Goal: Register for event/course: Sign up to attend an event or enroll in a course

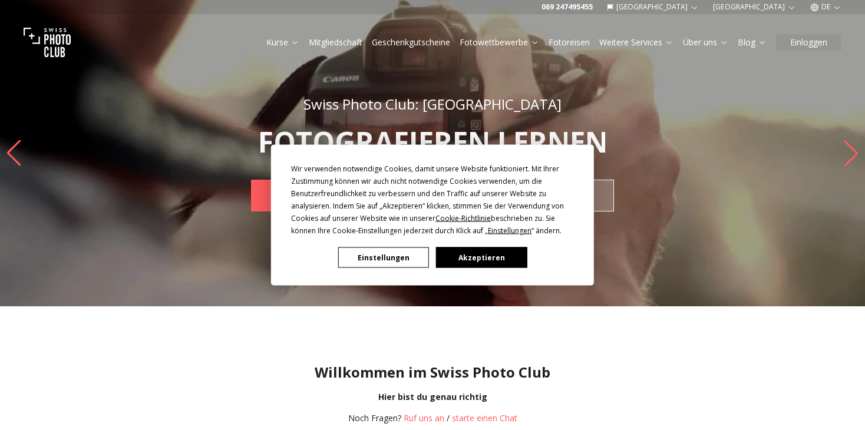
click at [488, 255] on button "Akzeptieren" at bounding box center [481, 258] width 91 height 21
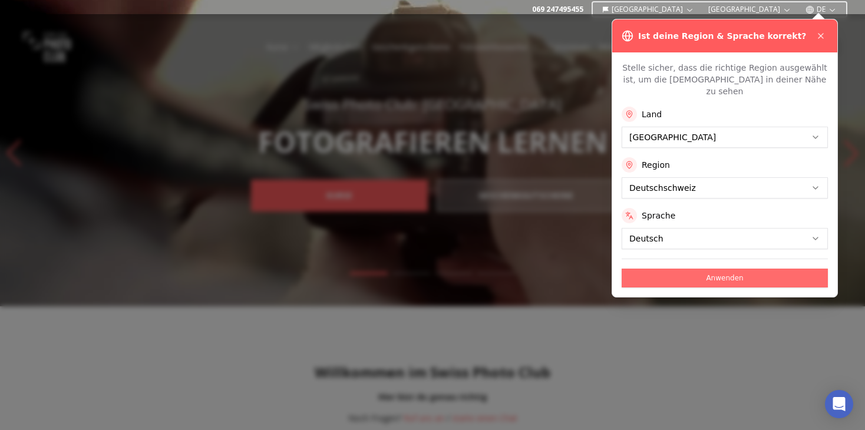
click at [729, 269] on button "Anwenden" at bounding box center [725, 278] width 206 height 19
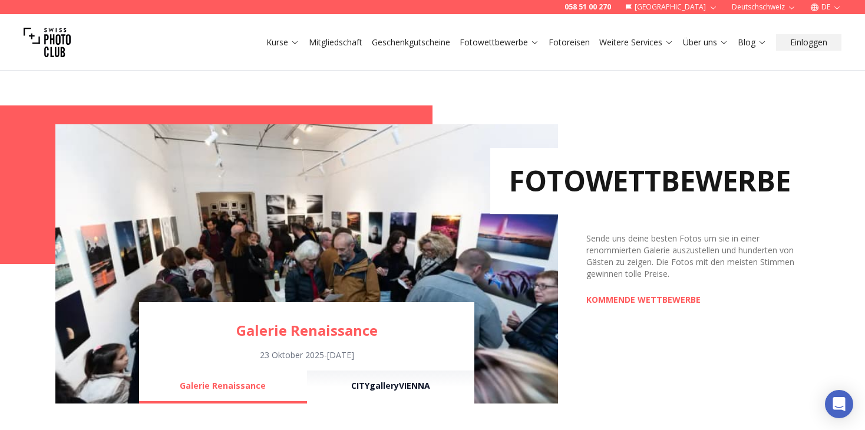
scroll to position [766, 0]
click at [668, 301] on link "KOMMENDE WETTBEWERBE" at bounding box center [643, 301] width 114 height 12
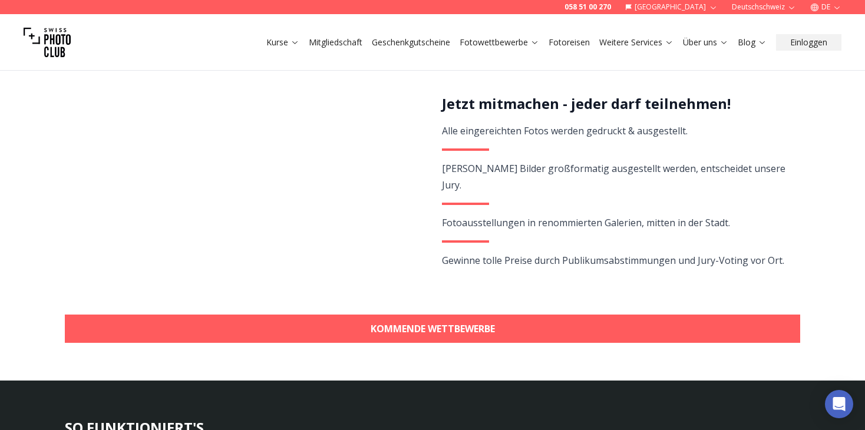
scroll to position [354, 0]
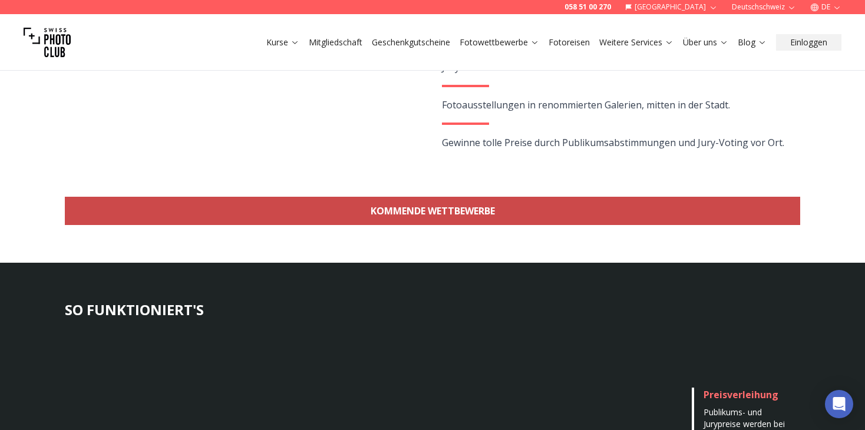
click at [440, 210] on link "KOMMENDE WETTBEWERBE" at bounding box center [433, 211] width 736 height 28
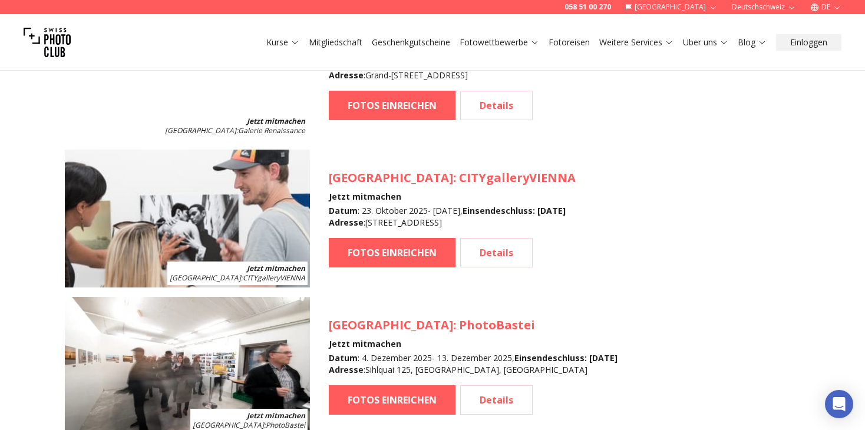
scroll to position [1286, 0]
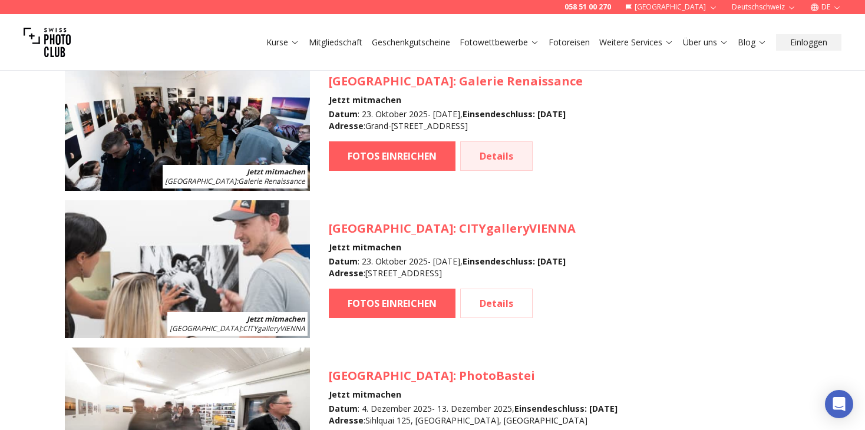
click at [494, 154] on link "Details" at bounding box center [496, 155] width 72 height 29
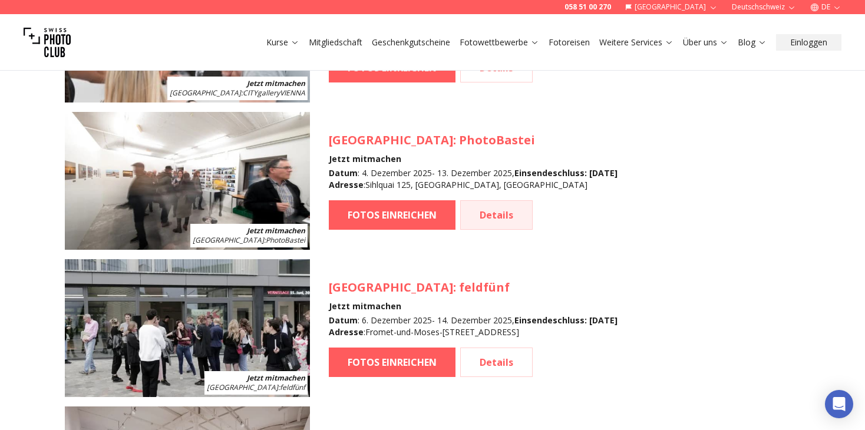
click at [495, 216] on link "Details" at bounding box center [496, 214] width 72 height 29
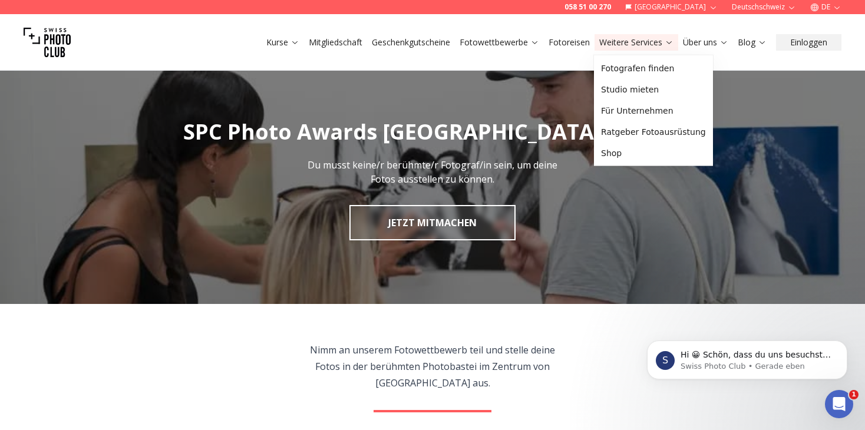
click at [668, 42] on icon at bounding box center [669, 42] width 5 height 3
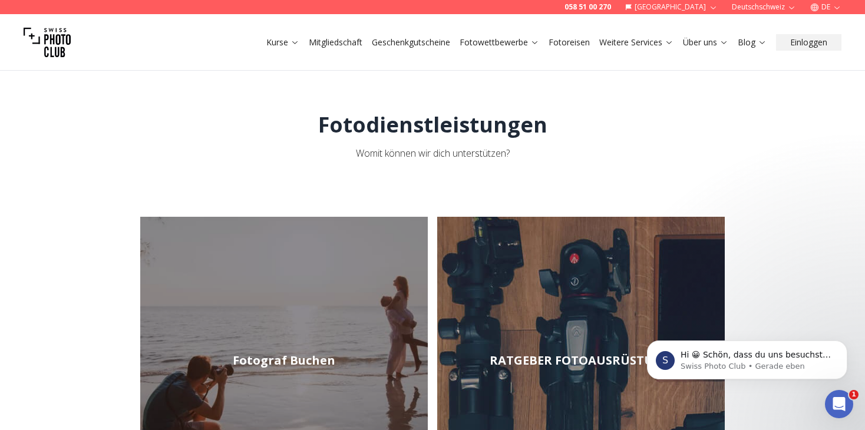
click at [342, 39] on link "Mitgliedschaft" at bounding box center [336, 43] width 54 height 12
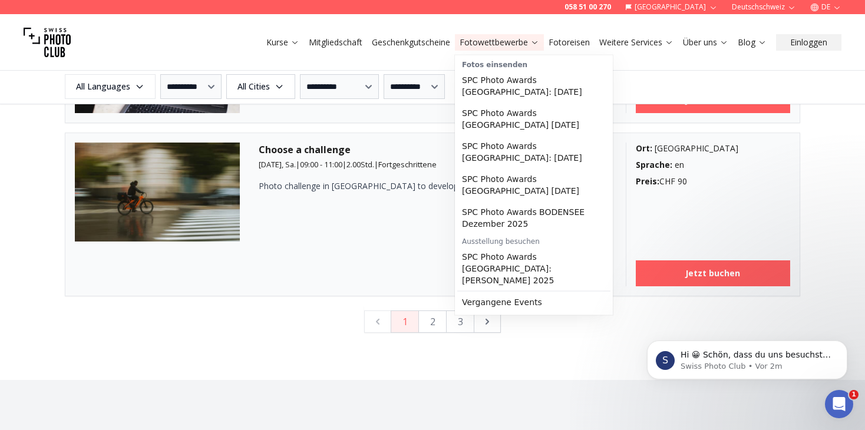
scroll to position [3006, 0]
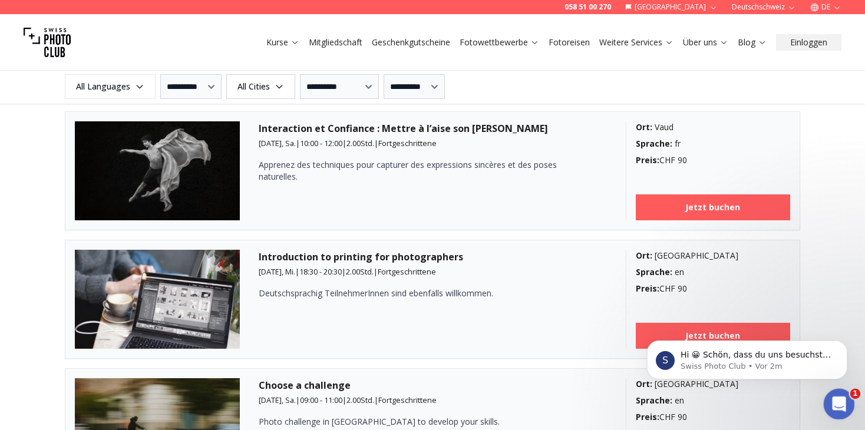
click at [855, 394] on span "1" at bounding box center [856, 394] width 11 height 11
click at [772, 355] on p "Hi 😀 Schön, dass du uns besuchst. Stell' uns gerne jederzeit Fragen oder hinter…" at bounding box center [757, 356] width 152 height 12
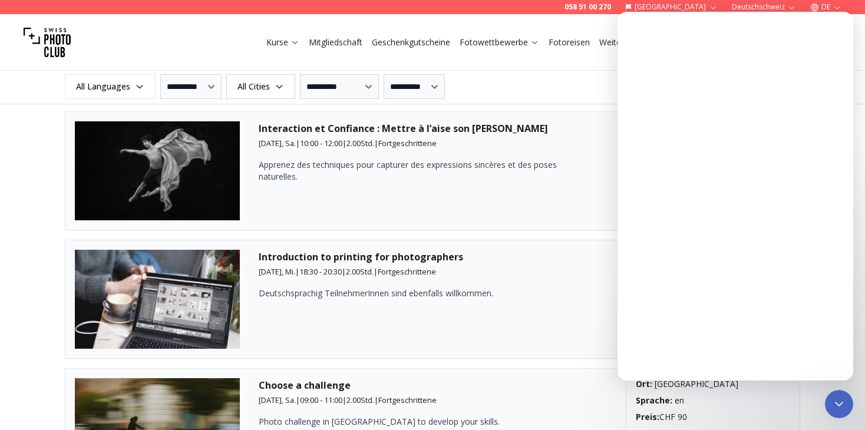
scroll to position [0, 0]
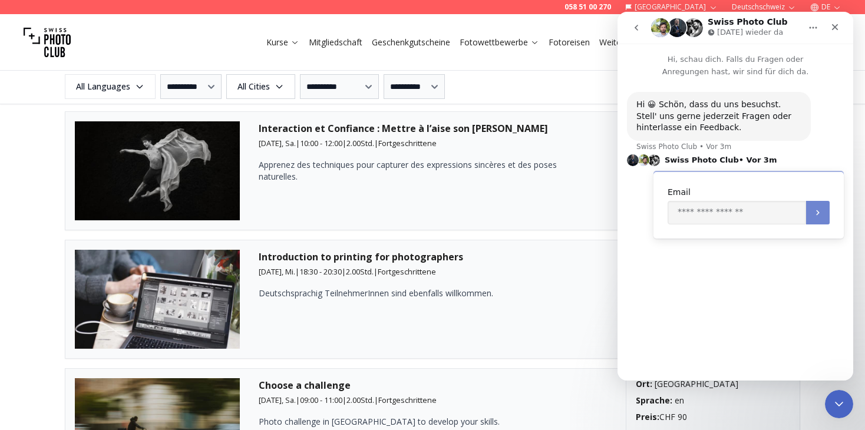
click at [822, 213] on icon "Übermitteln" at bounding box center [817, 212] width 9 height 9
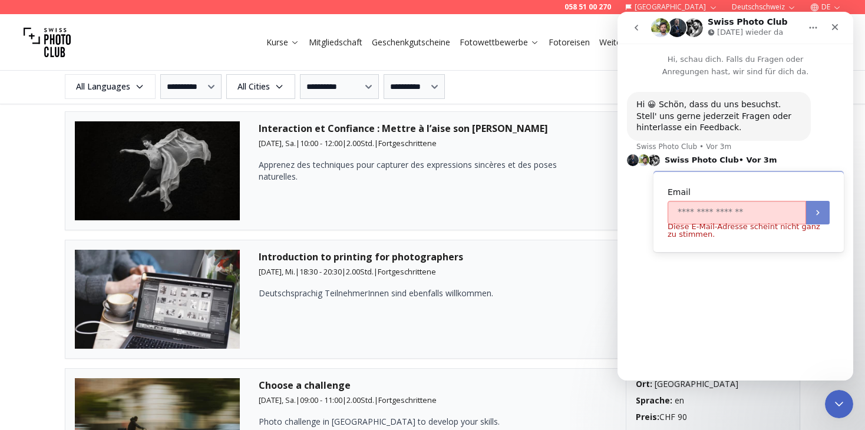
click at [822, 213] on icon "Übermitteln" at bounding box center [817, 212] width 9 height 9
click at [806, 294] on div "Hi 😀 Schön, dass du uns besuchst. Stell' uns gerne jederzeit Fragen oder hinter…" at bounding box center [736, 224] width 236 height 293
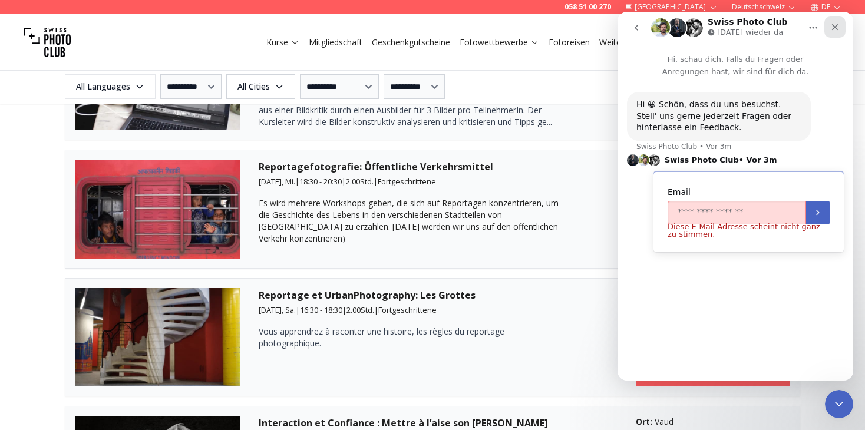
click at [836, 25] on icon "Schließen" at bounding box center [835, 27] width 6 height 6
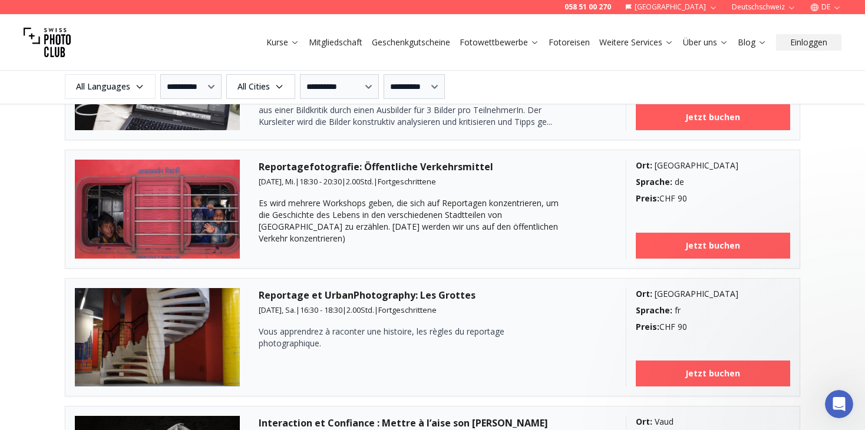
scroll to position [0, 0]
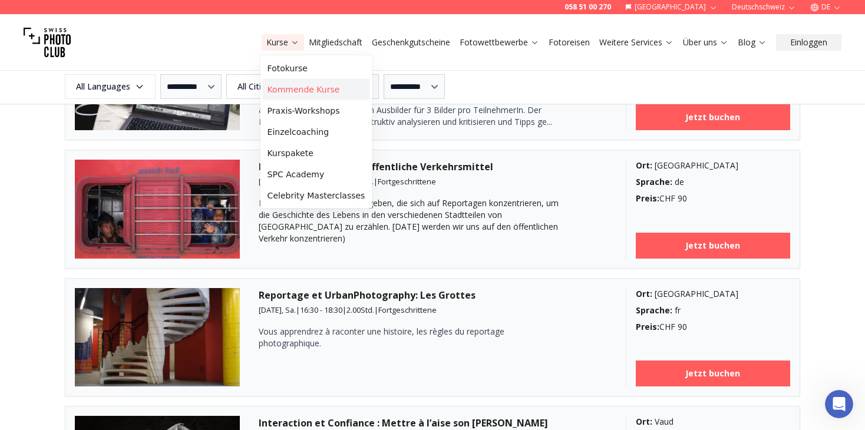
click at [305, 90] on link "Kommende Kurse" at bounding box center [316, 89] width 107 height 21
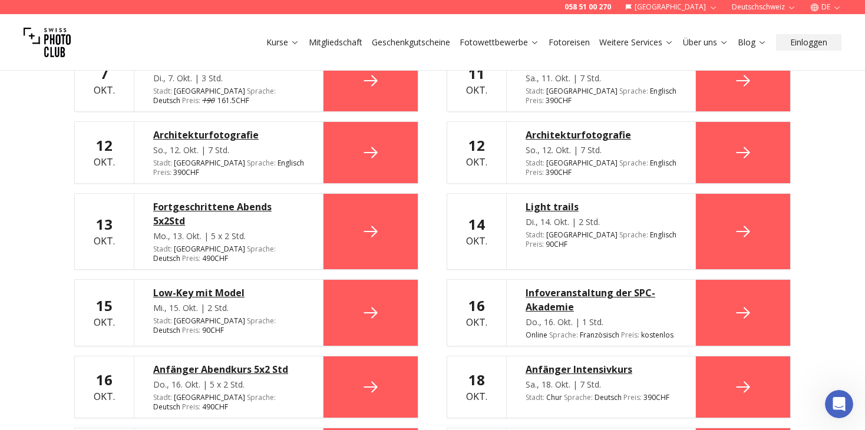
scroll to position [2063, 0]
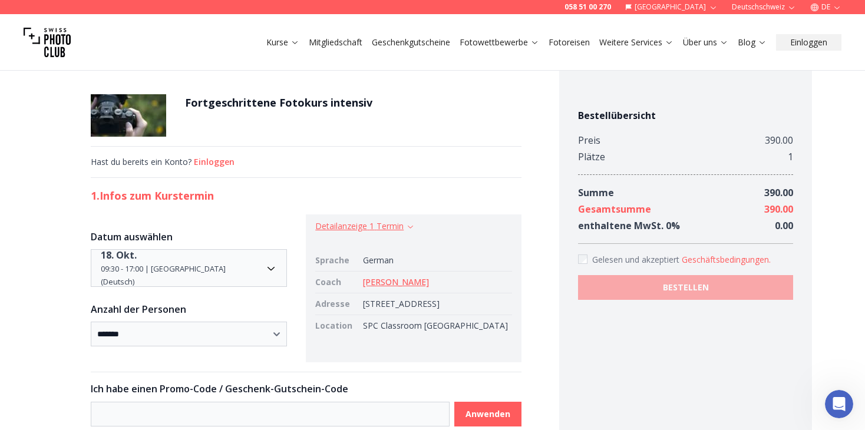
click at [395, 227] on button "Detailanzeige 1 Termin" at bounding box center [365, 226] width 100 height 12
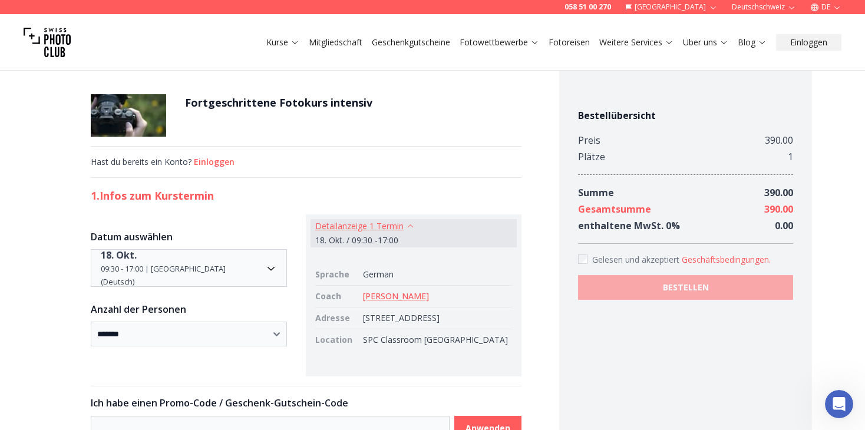
click at [395, 227] on button "Detailanzeige 1 Termin" at bounding box center [365, 226] width 100 height 12
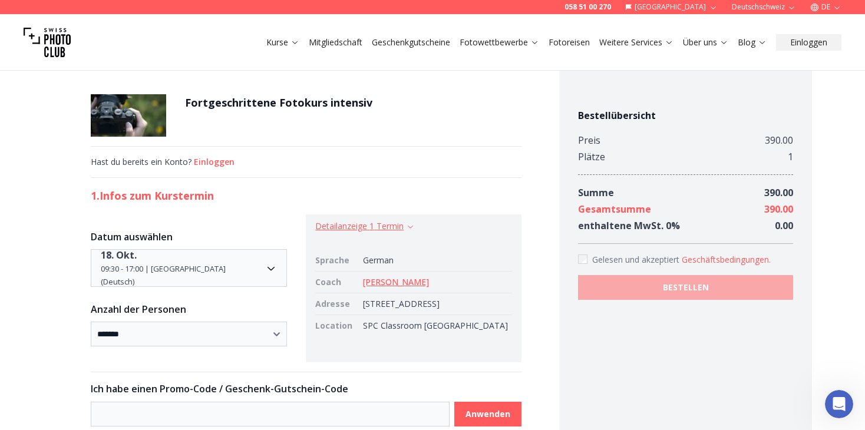
click at [395, 227] on button "Detailanzeige 1 Termin" at bounding box center [365, 226] width 100 height 12
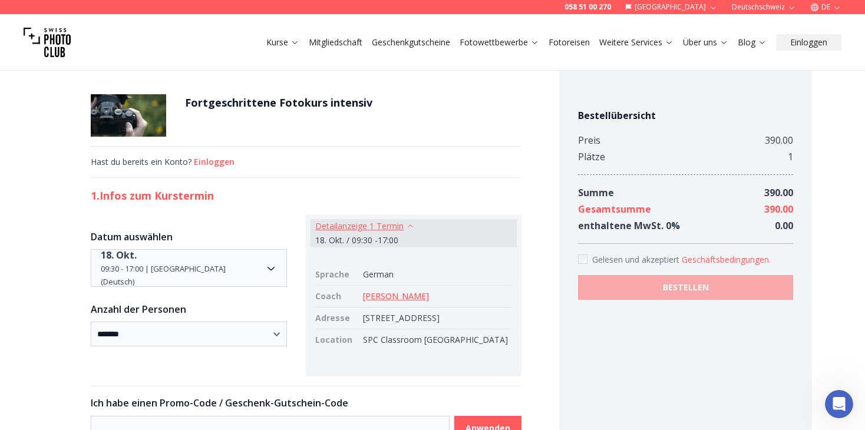
click at [393, 224] on button "Detailanzeige 1 Termin" at bounding box center [365, 226] width 100 height 12
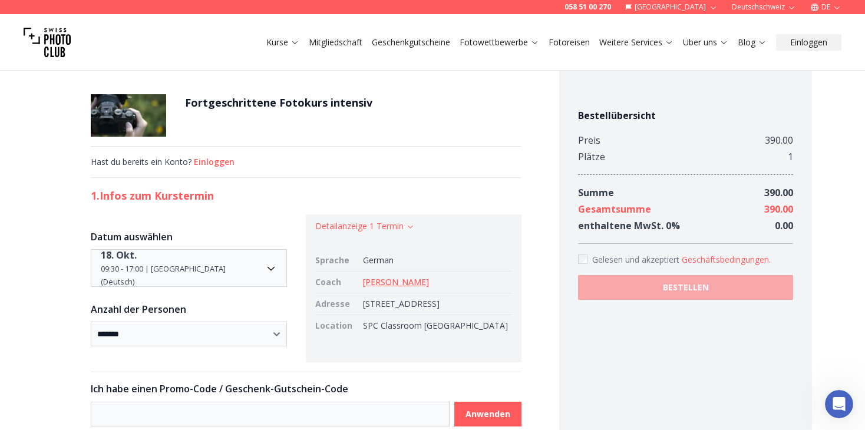
click at [166, 114] on img at bounding box center [128, 115] width 75 height 42
click at [829, 38] on button "Einloggen" at bounding box center [808, 42] width 65 height 17
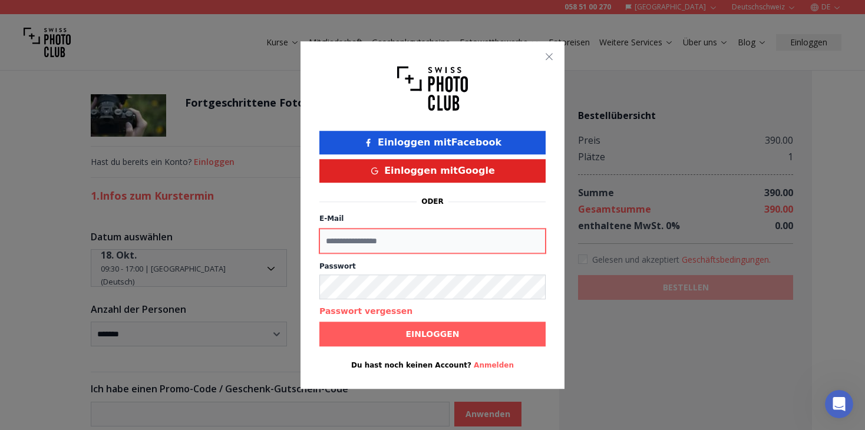
click at [410, 243] on input "E-Mail" at bounding box center [432, 241] width 226 height 25
type input "**********"
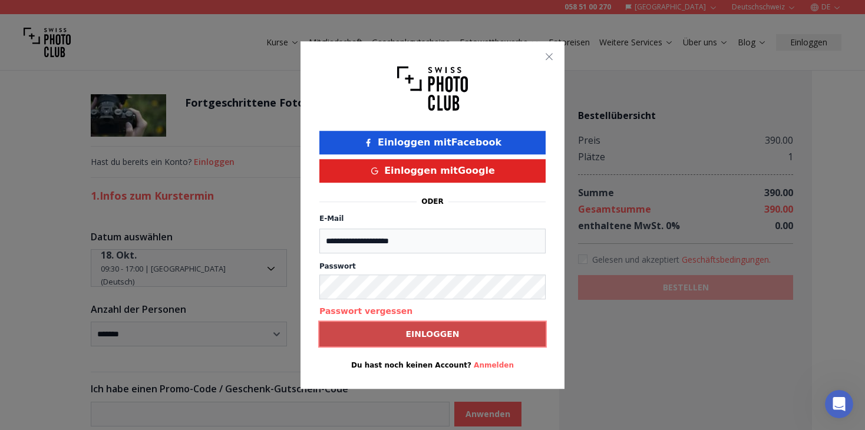
click at [438, 332] on b "Einloggen" at bounding box center [433, 334] width 54 height 12
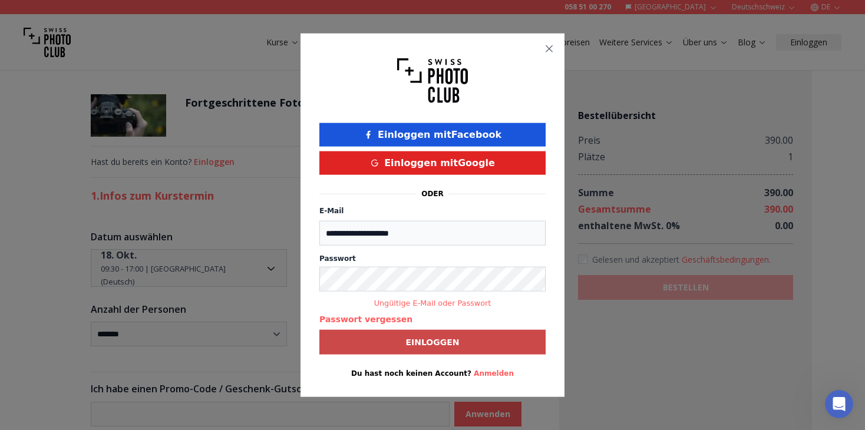
click at [549, 48] on icon "button" at bounding box center [549, 48] width 7 height 7
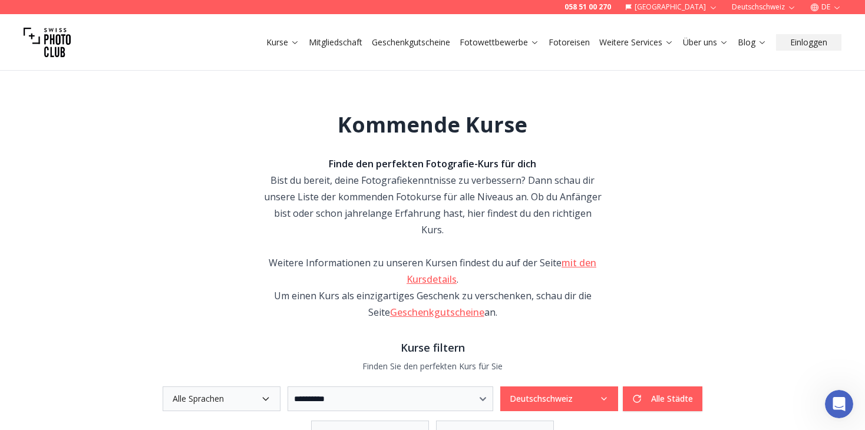
click at [582, 256] on link "mit den Kursdetails" at bounding box center [502, 270] width 190 height 29
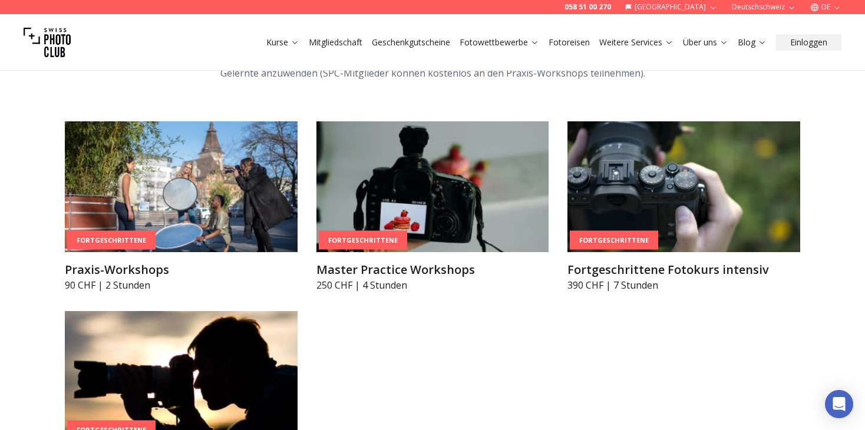
scroll to position [1945, 0]
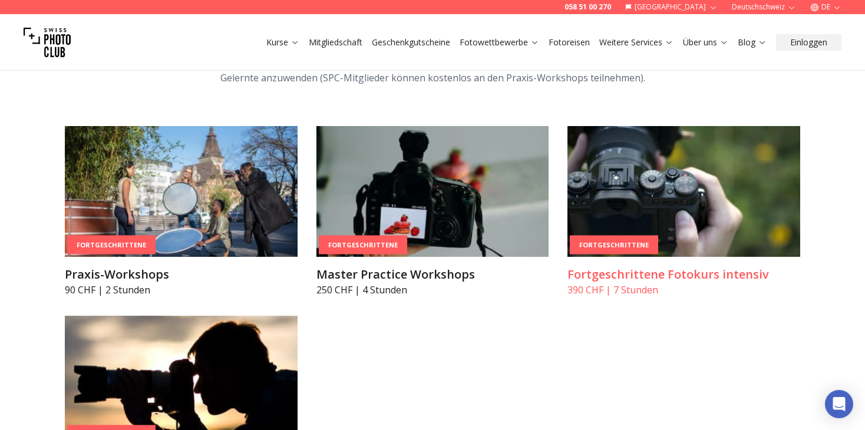
click at [641, 238] on div "Fortgeschrittene" at bounding box center [614, 244] width 88 height 19
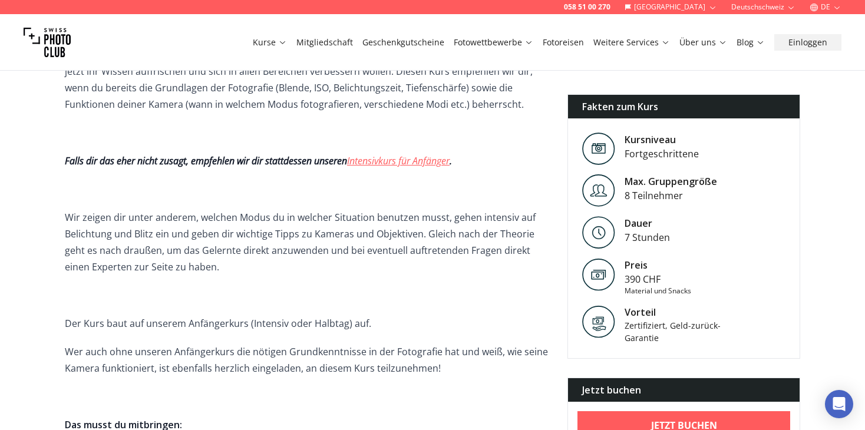
scroll to position [295, 0]
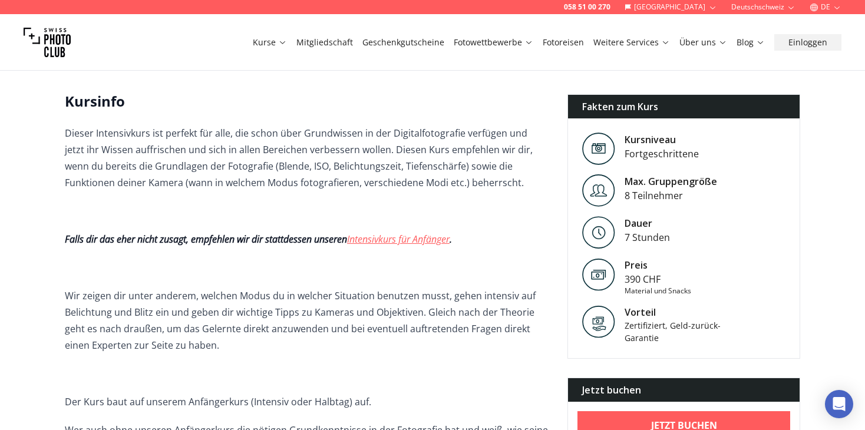
click at [402, 237] on link "Intensivkurs für Anfänger" at bounding box center [398, 239] width 103 height 13
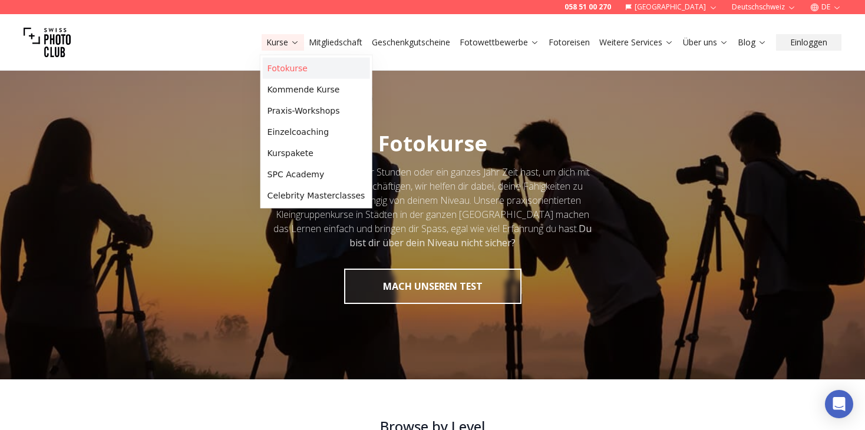
click at [288, 71] on link "Fotokurse" at bounding box center [316, 68] width 107 height 21
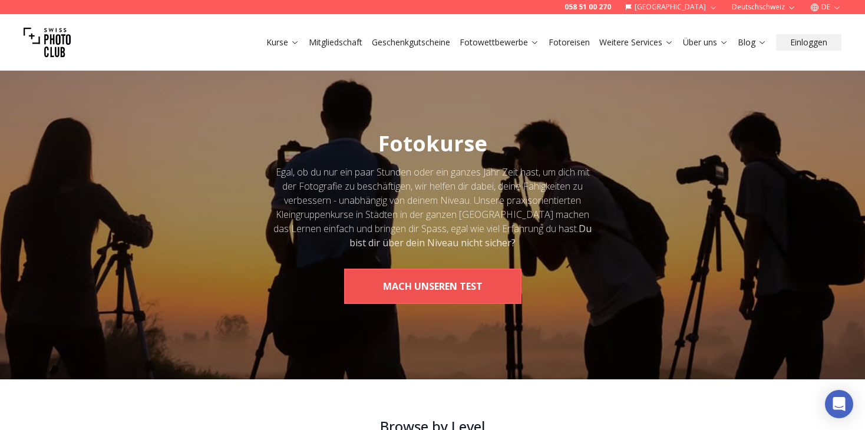
click at [452, 286] on button "MACH UNSEREN TEST" at bounding box center [432, 286] width 177 height 35
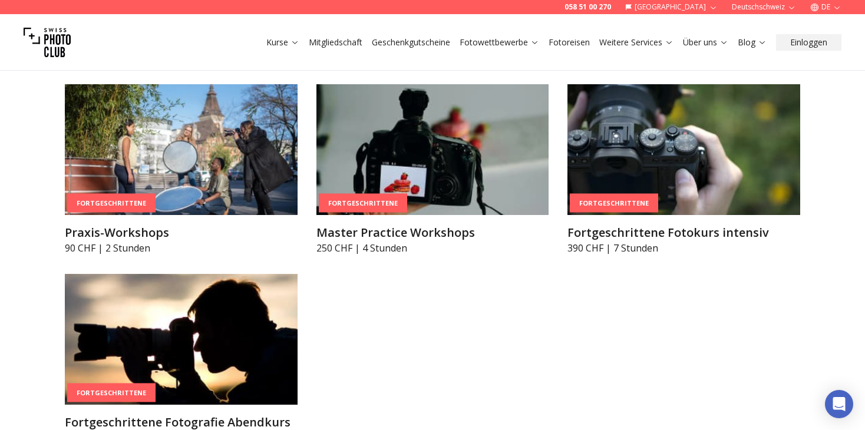
scroll to position [2063, 0]
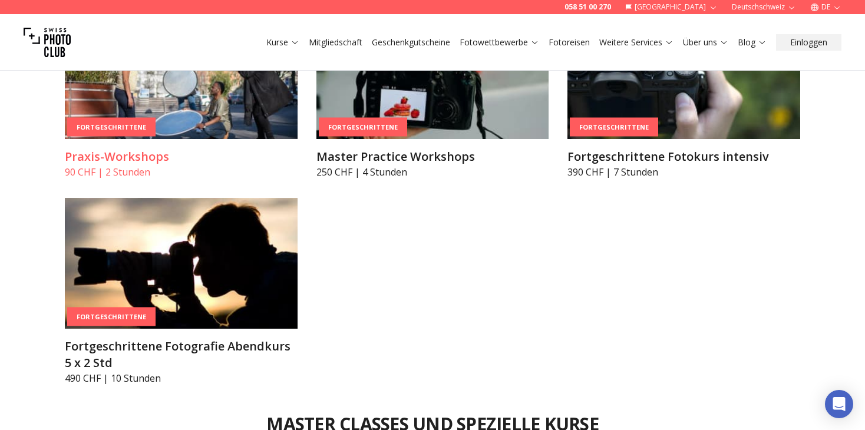
click at [111, 118] on div "Fortgeschrittene" at bounding box center [111, 126] width 88 height 19
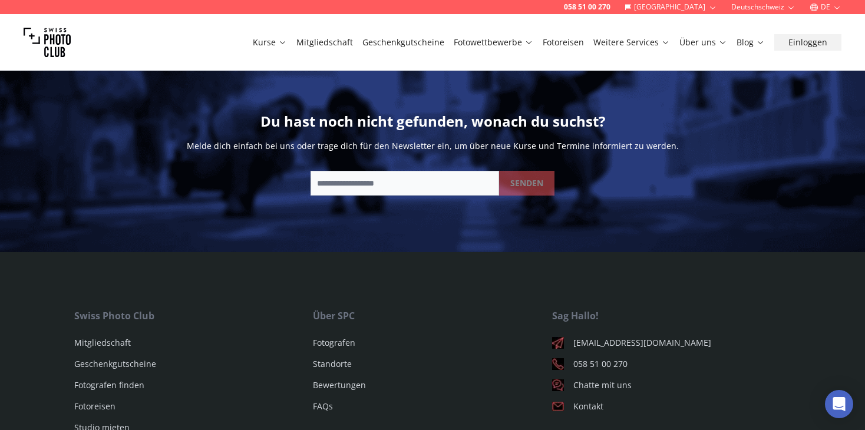
scroll to position [4774, 0]
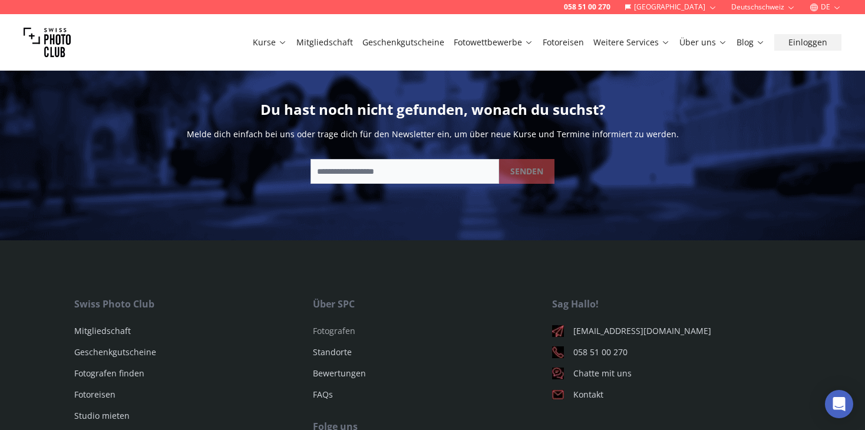
click at [344, 325] on link "Fotografen" at bounding box center [334, 330] width 42 height 11
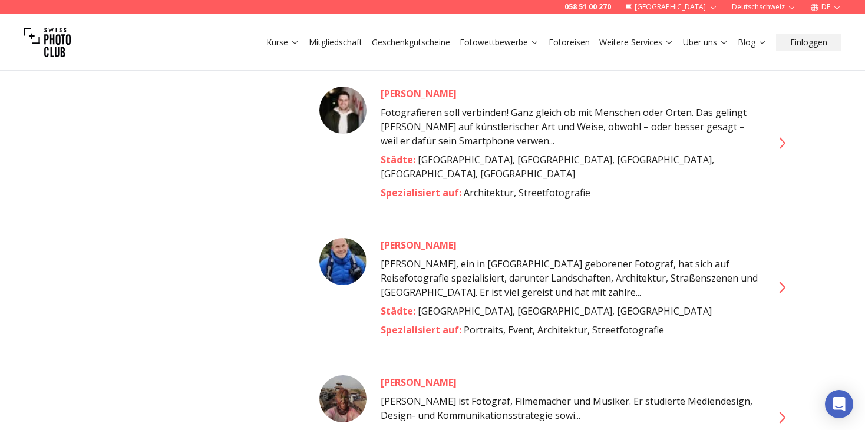
scroll to position [530, 0]
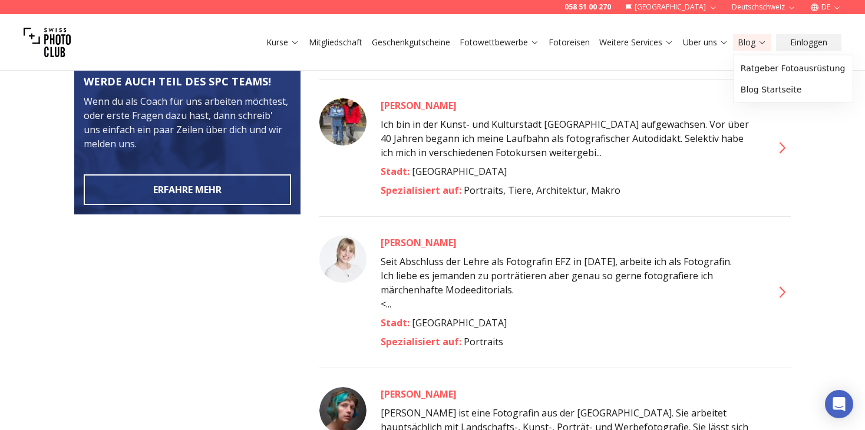
click at [754, 40] on link "Blog" at bounding box center [752, 43] width 29 height 12
click at [767, 68] on link "Ratgeber Fotoausrüstung" at bounding box center [793, 68] width 114 height 21
